Goal: Task Accomplishment & Management: Use online tool/utility

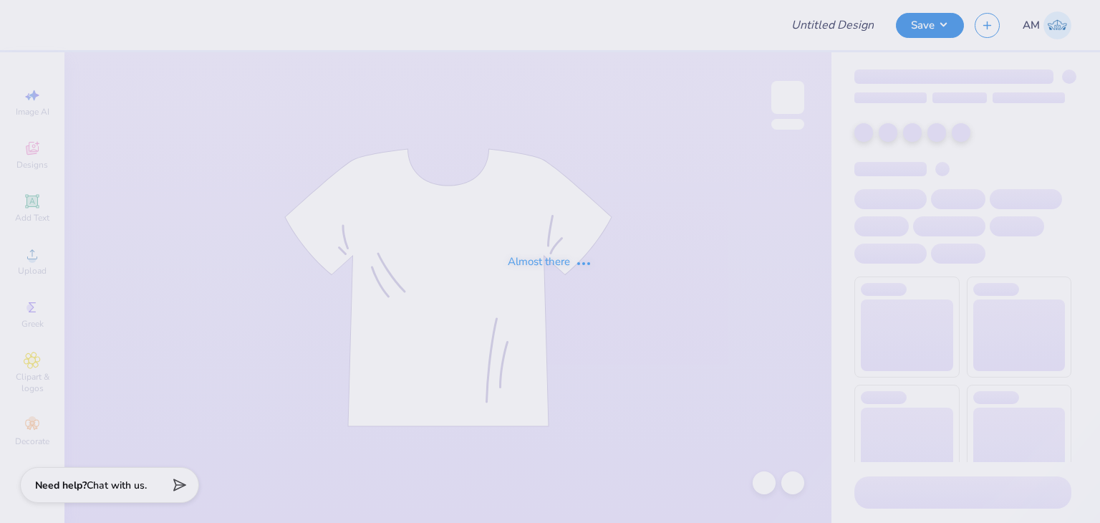
type input "hunting tee"
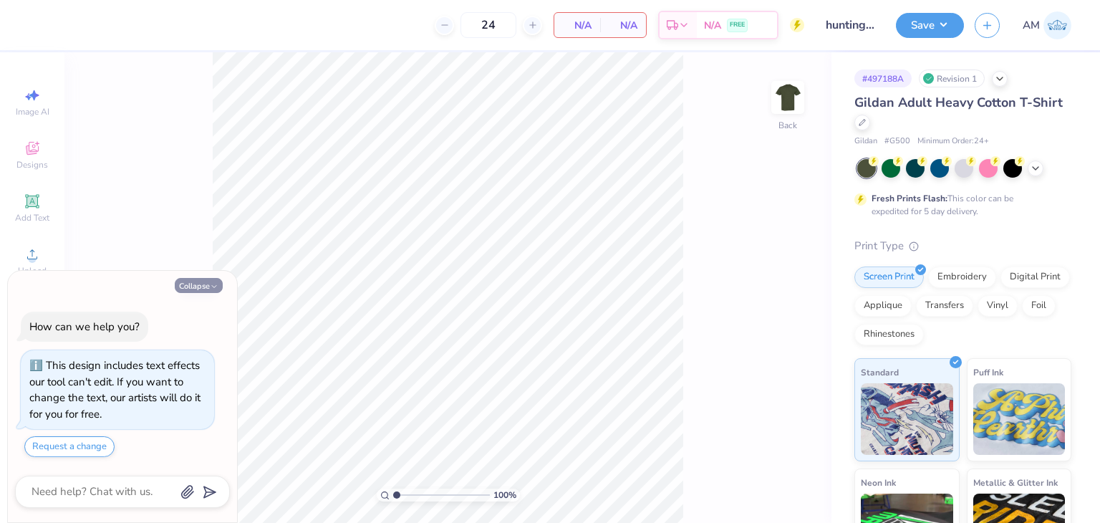
click at [208, 289] on button "Collapse" at bounding box center [199, 285] width 48 height 15
type textarea "x"
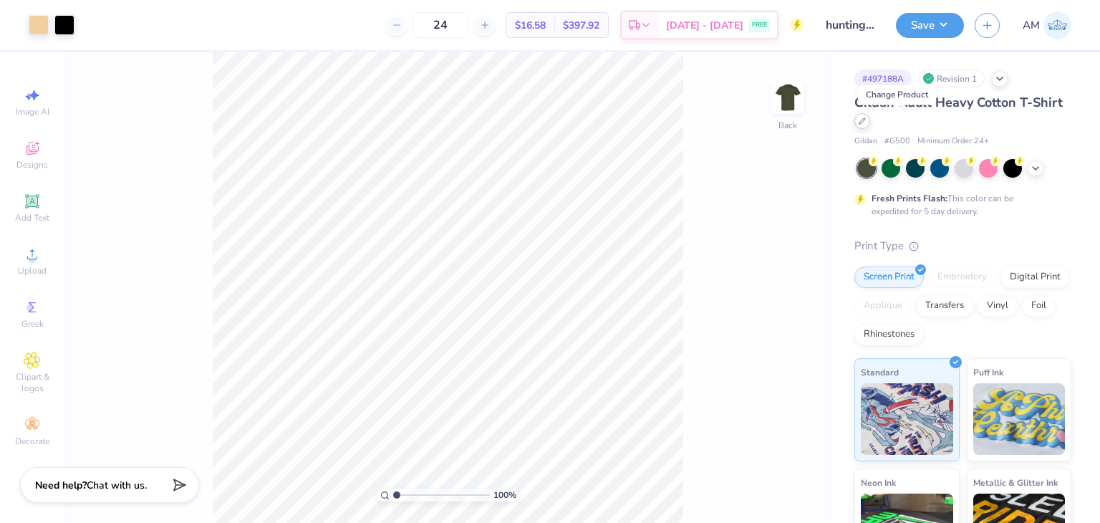
click at [865, 121] on icon at bounding box center [862, 121] width 6 height 6
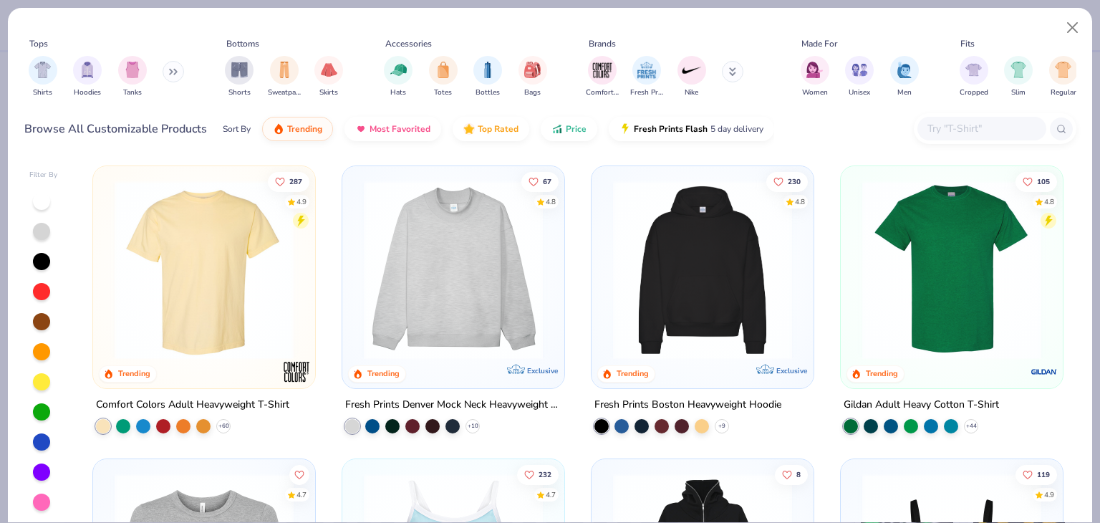
click at [944, 131] on input "text" at bounding box center [981, 128] width 110 height 16
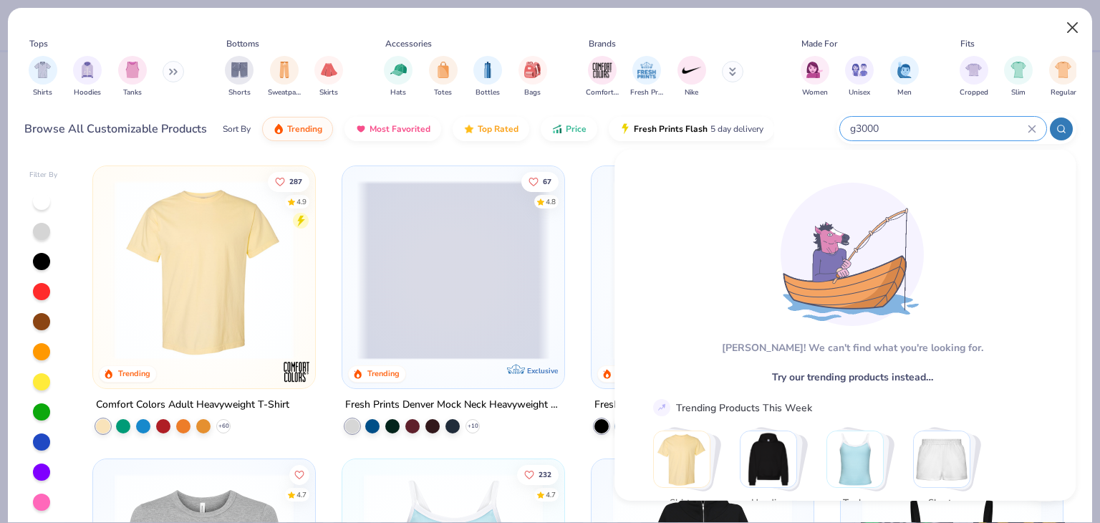
type input "g3000"
click at [1071, 32] on button "Close" at bounding box center [1072, 27] width 27 height 27
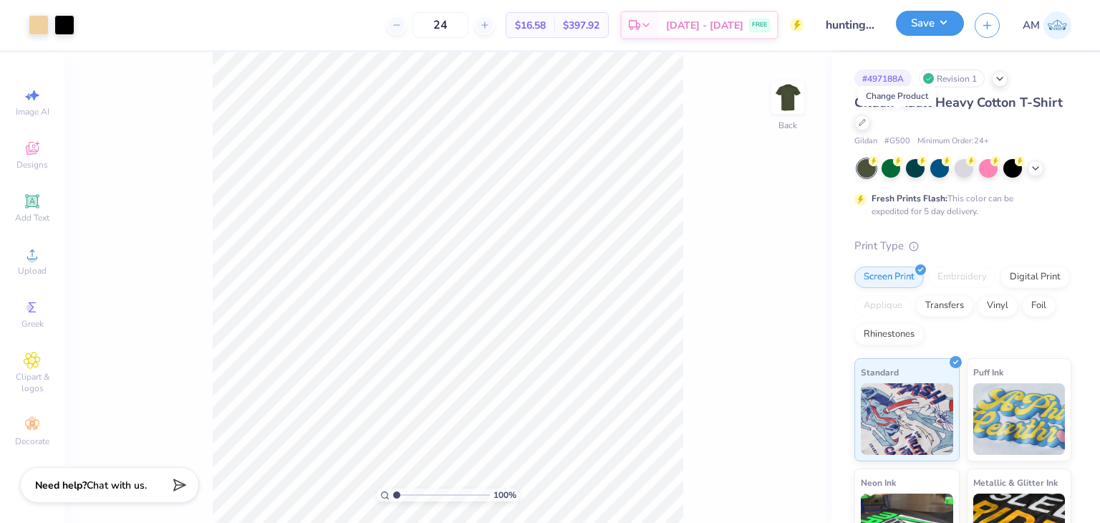
click at [945, 32] on button "Save" at bounding box center [930, 23] width 68 height 25
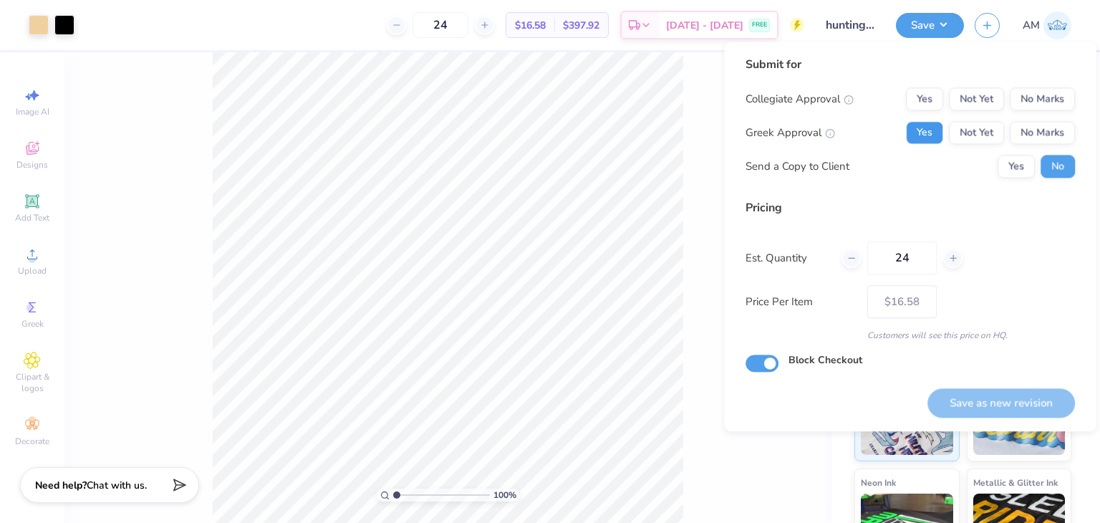
click at [936, 138] on button "Yes" at bounding box center [924, 132] width 37 height 23
click at [1044, 99] on button "No Marks" at bounding box center [1042, 98] width 65 height 23
drag, startPoint x: 914, startPoint y: 256, endPoint x: 874, endPoint y: 256, distance: 40.1
click at [874, 256] on input "24" at bounding box center [901, 257] width 69 height 33
type input "30"
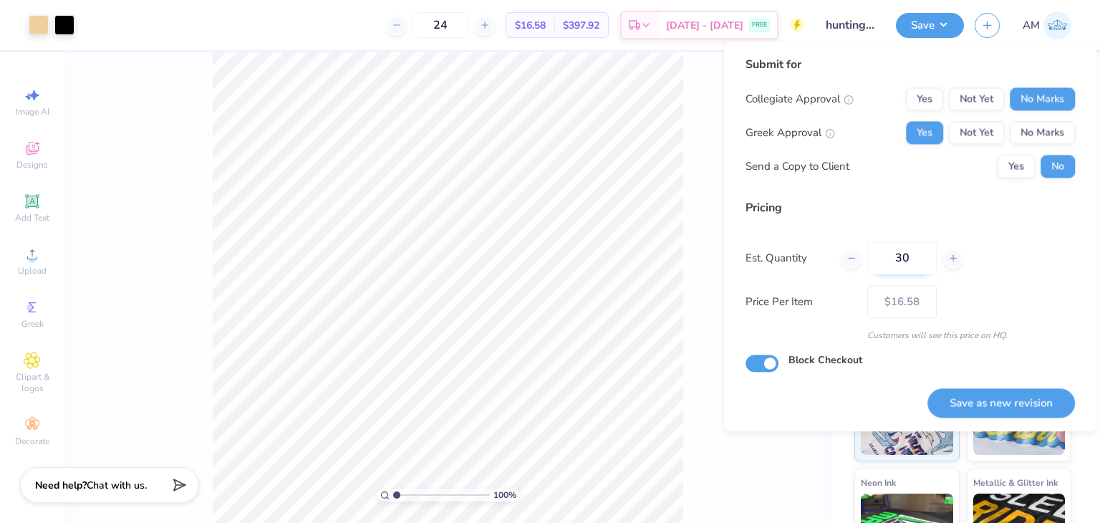
type input "30"
type input "$15.49"
type input "30"
click at [1048, 276] on div "Pricing Est. Quantity 30 Price Per Item $15.49 Customers will see this price on…" at bounding box center [910, 270] width 329 height 143
click at [1015, 402] on button "Save as new revision" at bounding box center [1001, 402] width 148 height 29
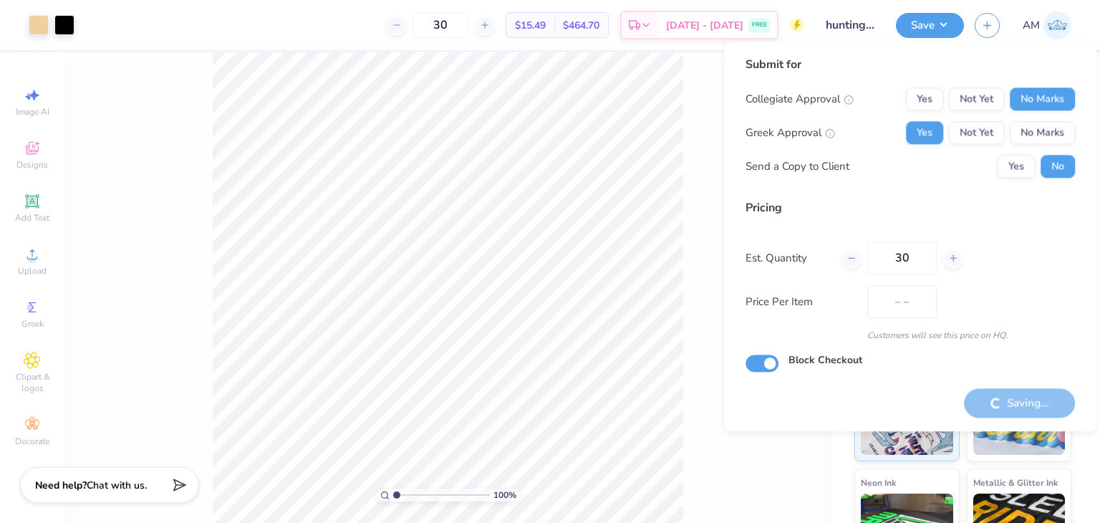
type input "$15.49"
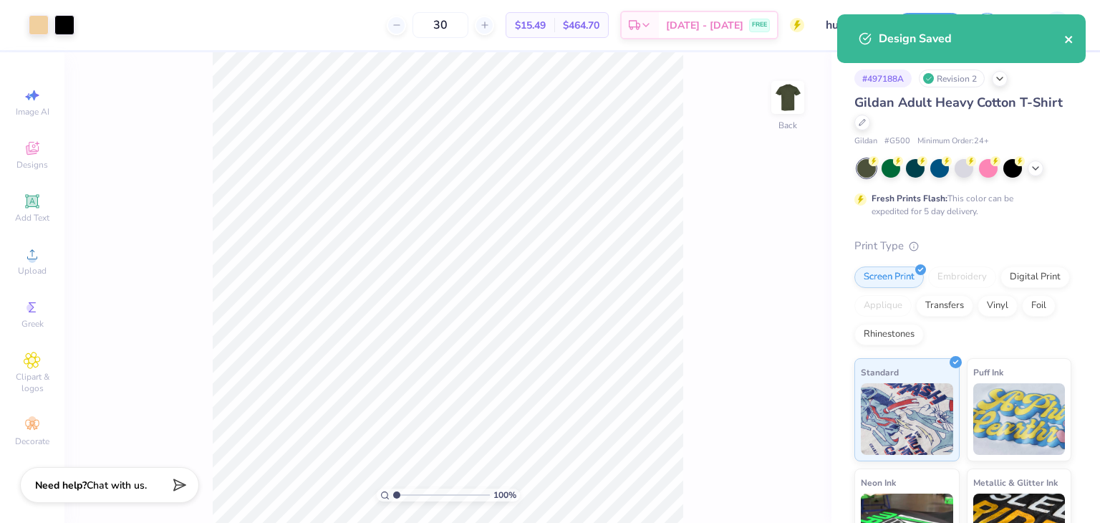
click at [1071, 39] on icon "close" at bounding box center [1069, 39] width 10 height 11
